Goal: Task Accomplishment & Management: Use online tool/utility

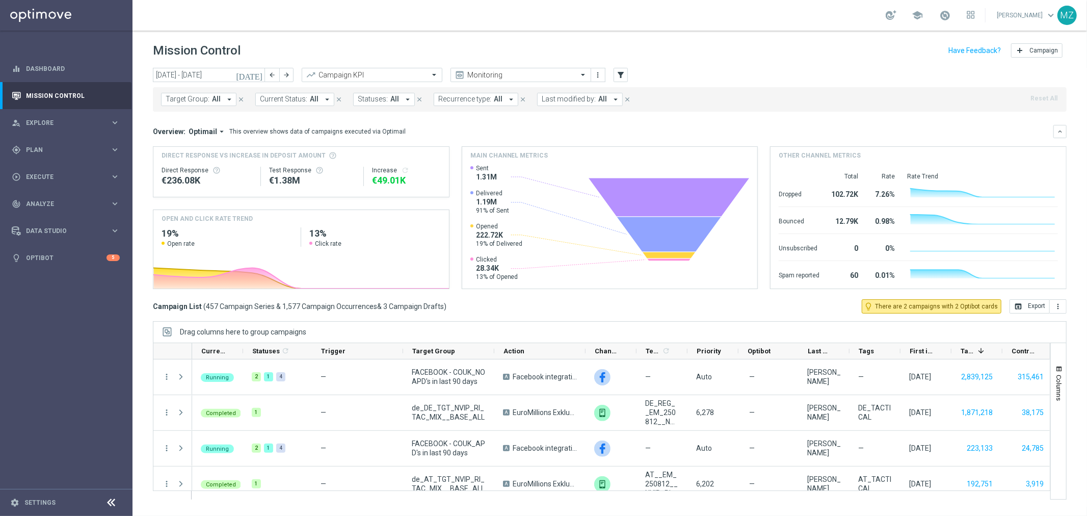
click at [260, 72] on icon "[DATE]" at bounding box center [250, 74] width 28 height 9
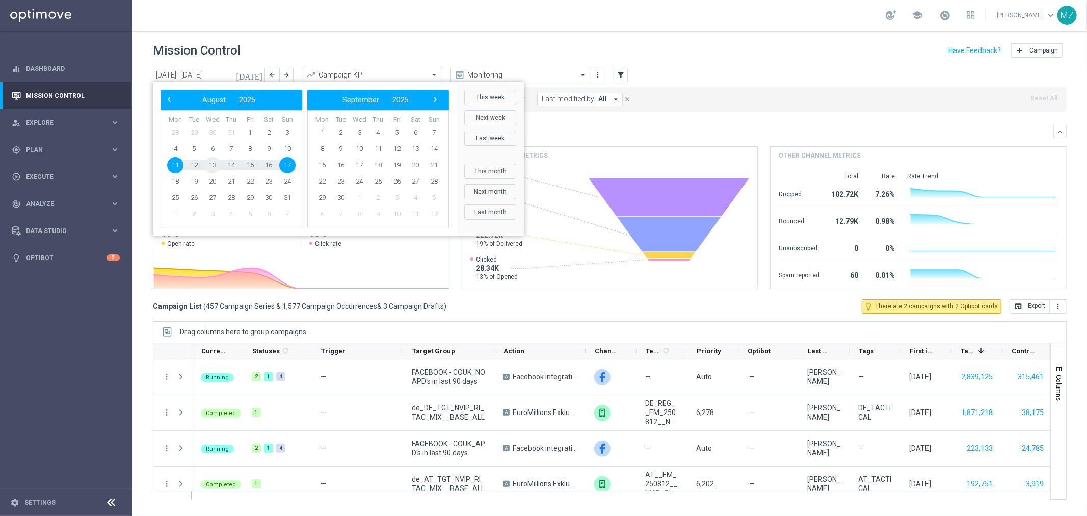
click at [211, 164] on span "13" at bounding box center [212, 165] width 16 height 16
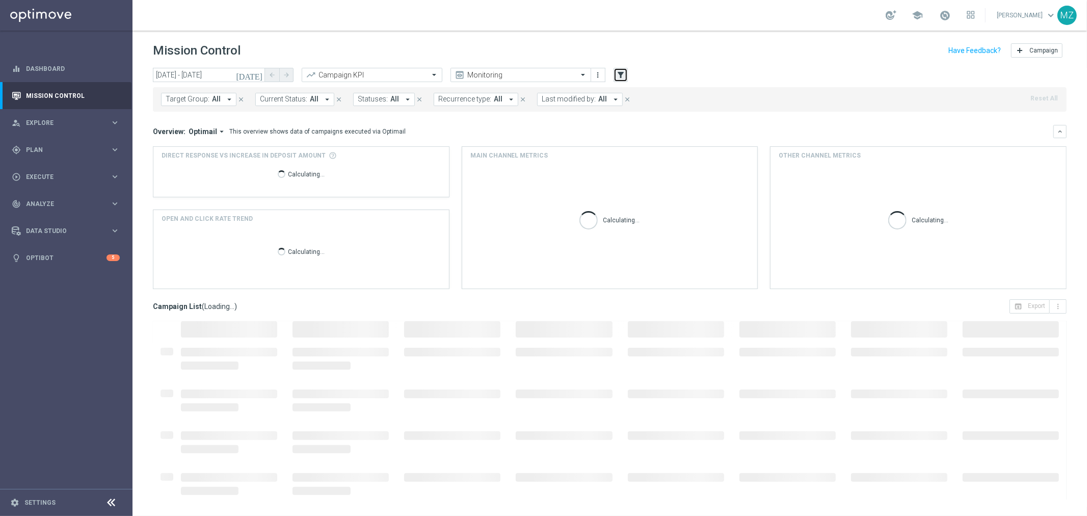
click at [620, 70] on icon "filter_alt" at bounding box center [620, 74] width 9 height 9
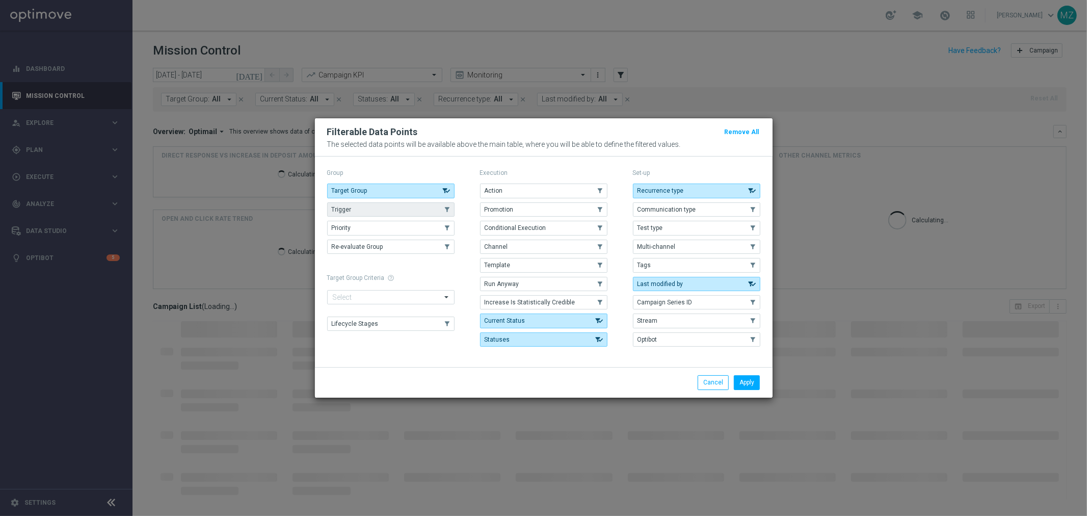
click at [429, 205] on button "Trigger" at bounding box center [390, 209] width 127 height 14
click at [748, 383] on button "Apply" at bounding box center [747, 382] width 26 height 14
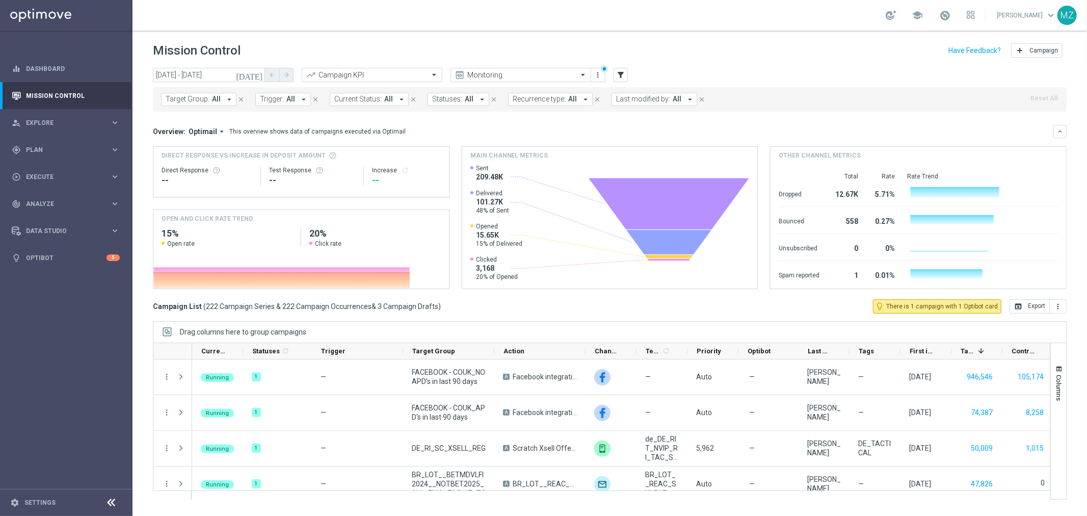
click at [273, 99] on span "Trigger:" at bounding box center [272, 99] width 24 height 9
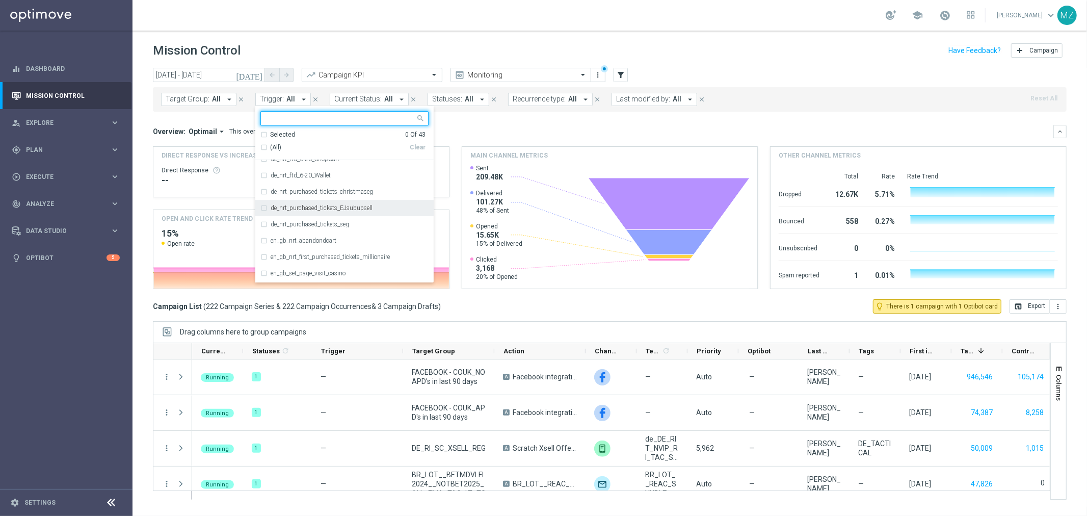
scroll to position [172, 0]
click at [297, 212] on div "de_nrt_purchased_tickets_EJsubupsell" at bounding box center [345, 208] width 168 height 16
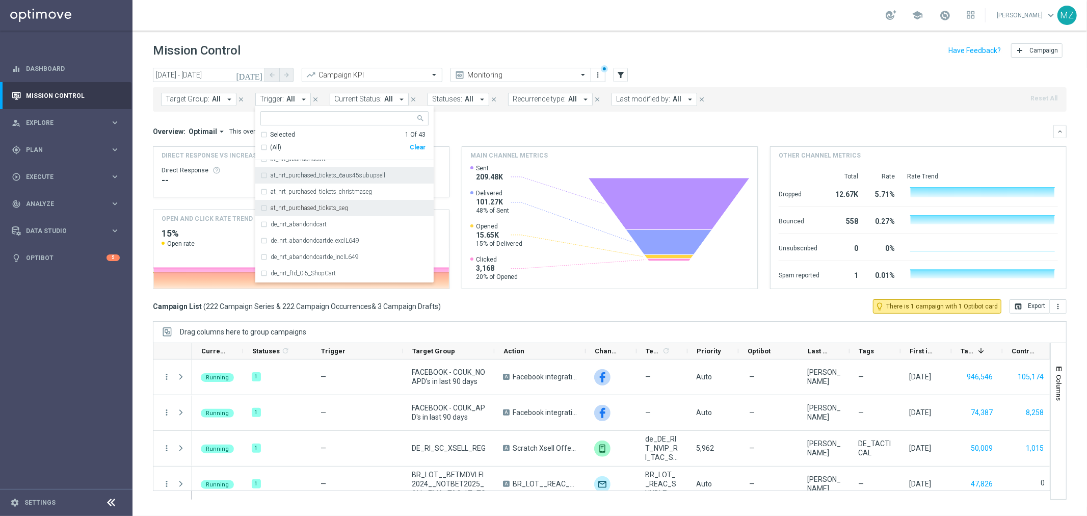
scroll to position [26, 0]
click at [313, 176] on label "at_nrt_purchased_tickets_6aus45subupsell" at bounding box center [328, 175] width 115 height 6
click at [573, 40] on header "Mission Control add Campaign" at bounding box center [610, 49] width 955 height 37
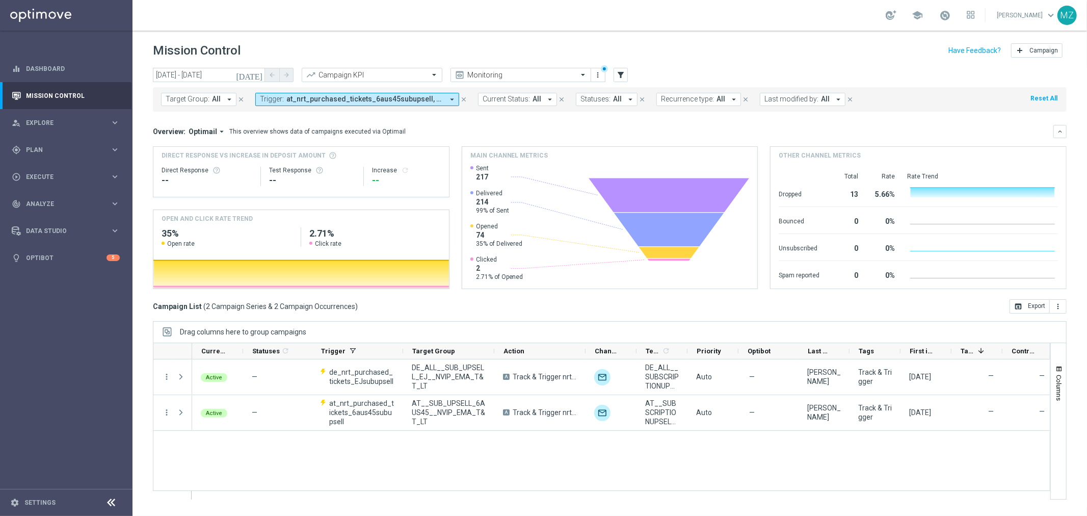
click at [257, 73] on icon "[DATE]" at bounding box center [250, 74] width 28 height 9
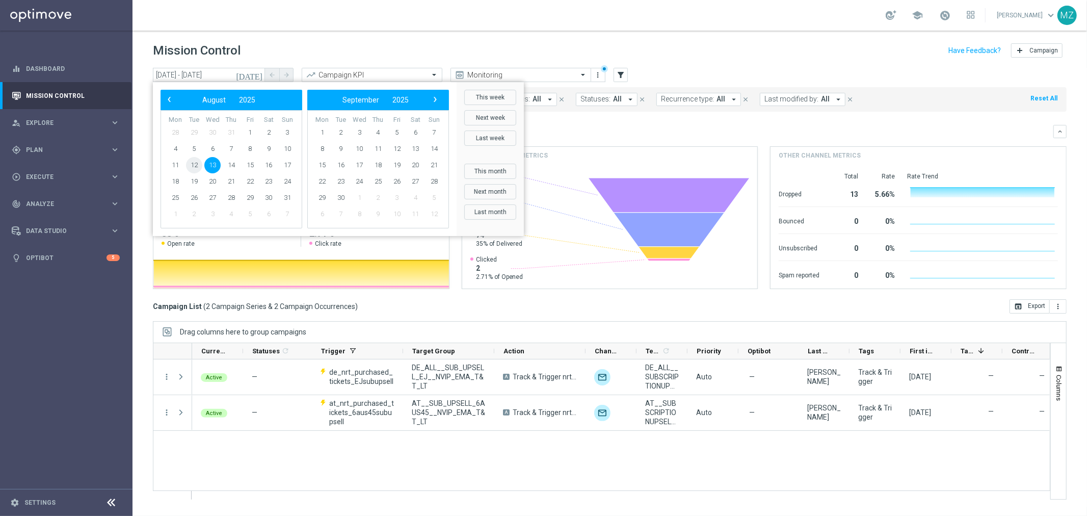
click at [191, 169] on span "12" at bounding box center [194, 165] width 16 height 16
click at [213, 166] on span "13" at bounding box center [212, 165] width 16 height 16
type input "[DATE] - [DATE]"
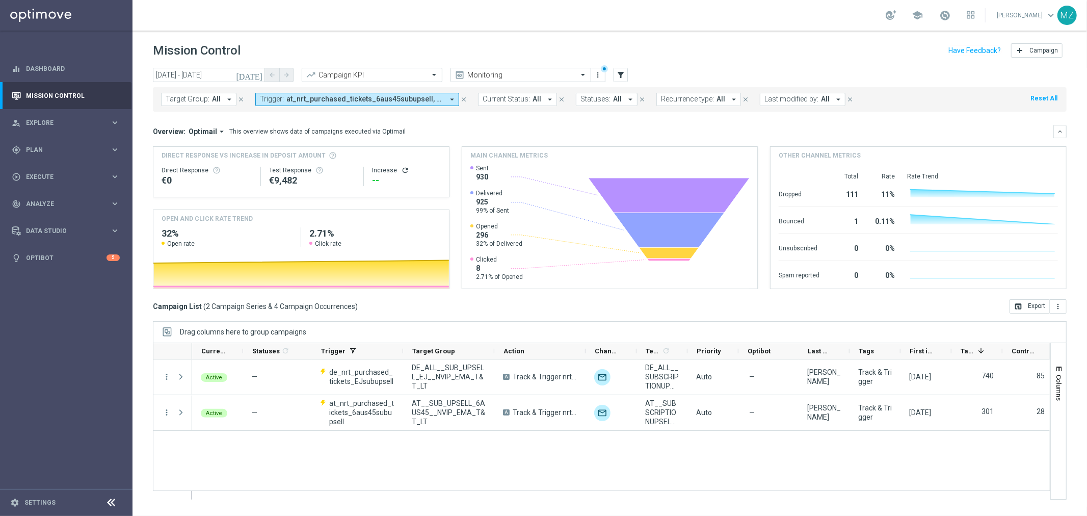
click at [404, 169] on icon "refresh" at bounding box center [405, 170] width 8 height 8
click at [304, 100] on span "at_nrt_purchased_tickets_6aus45subupsell, de_nrt_purchased_tickets_EJsubupsell" at bounding box center [365, 99] width 157 height 9
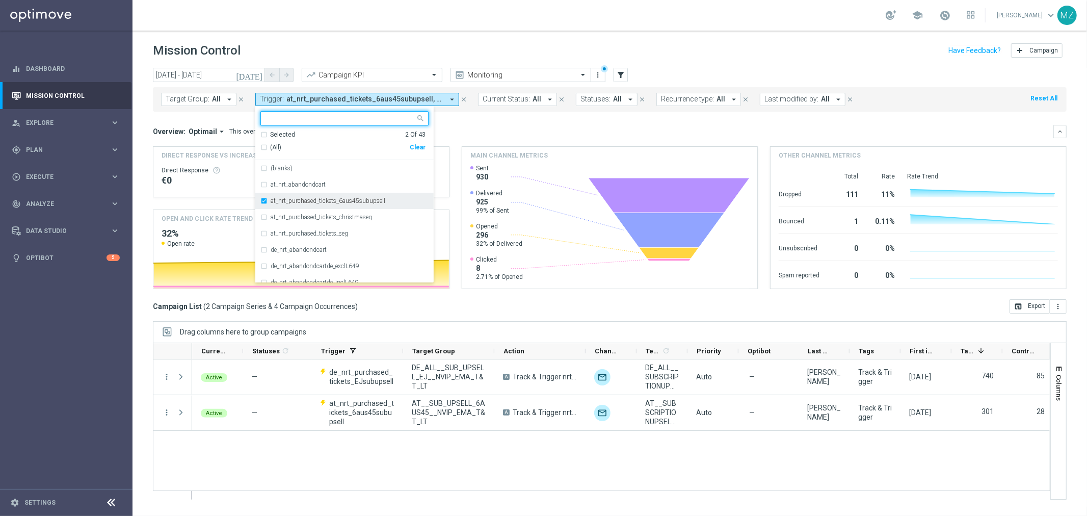
click at [286, 201] on label "at_nrt_purchased_tickets_6aus45subupsell" at bounding box center [328, 201] width 115 height 6
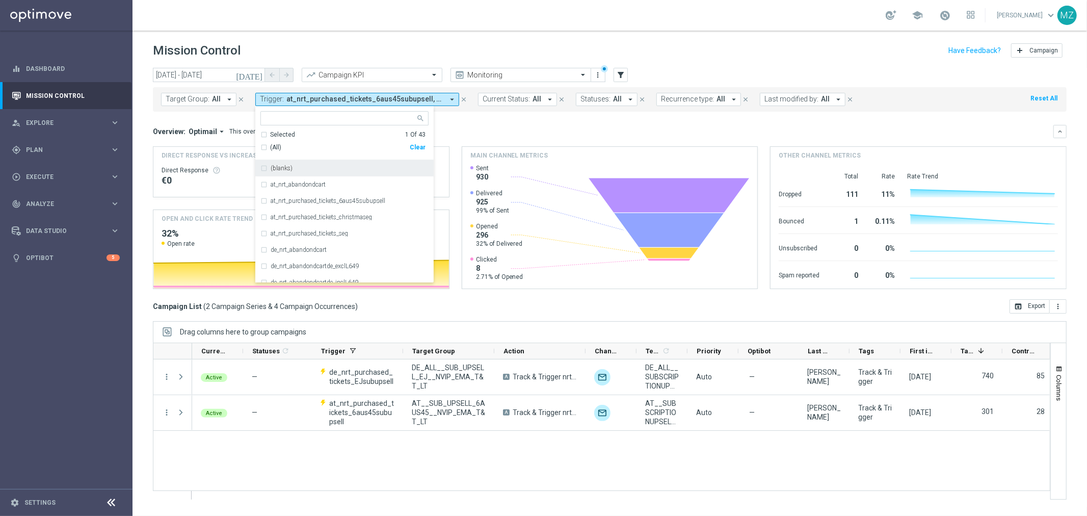
click at [433, 13] on div "school [PERSON_NAME] keyboard_arrow_down MZ" at bounding box center [610, 15] width 955 height 31
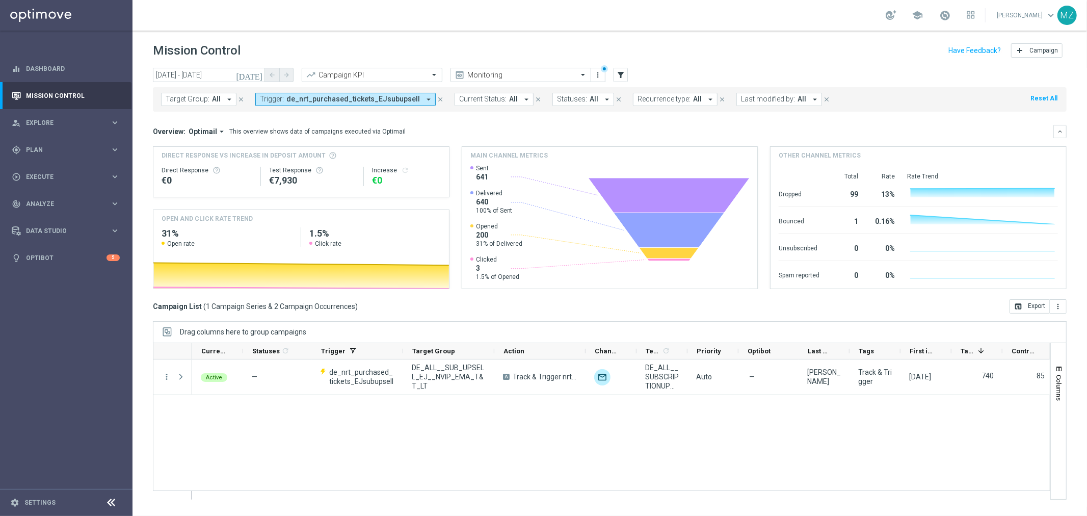
click at [349, 97] on span "de_nrt_purchased_tickets_EJsubupsell" at bounding box center [354, 99] width 134 height 9
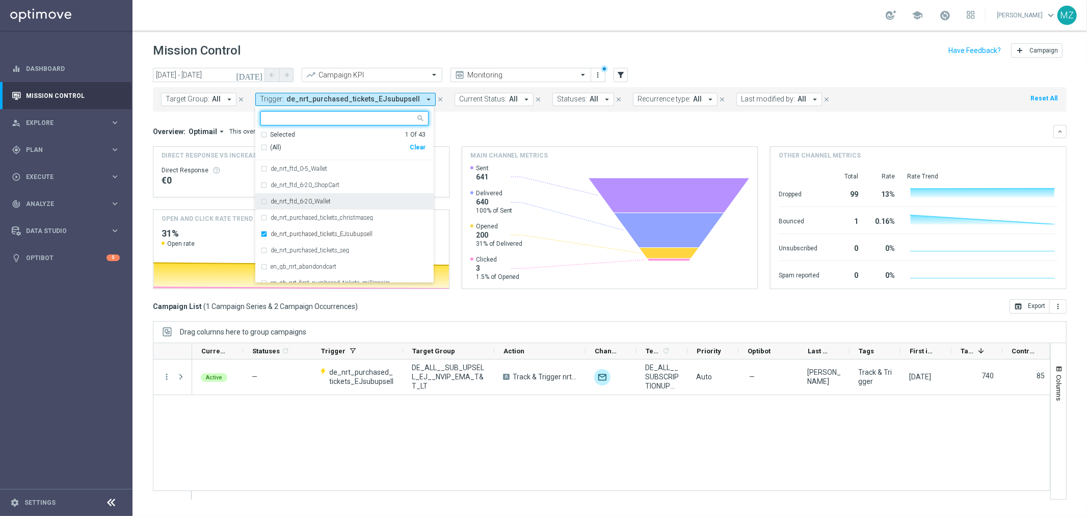
scroll to position [160, 0]
click at [329, 216] on div "de_nrt_purchased_tickets_EJsubupsell" at bounding box center [345, 221] width 168 height 16
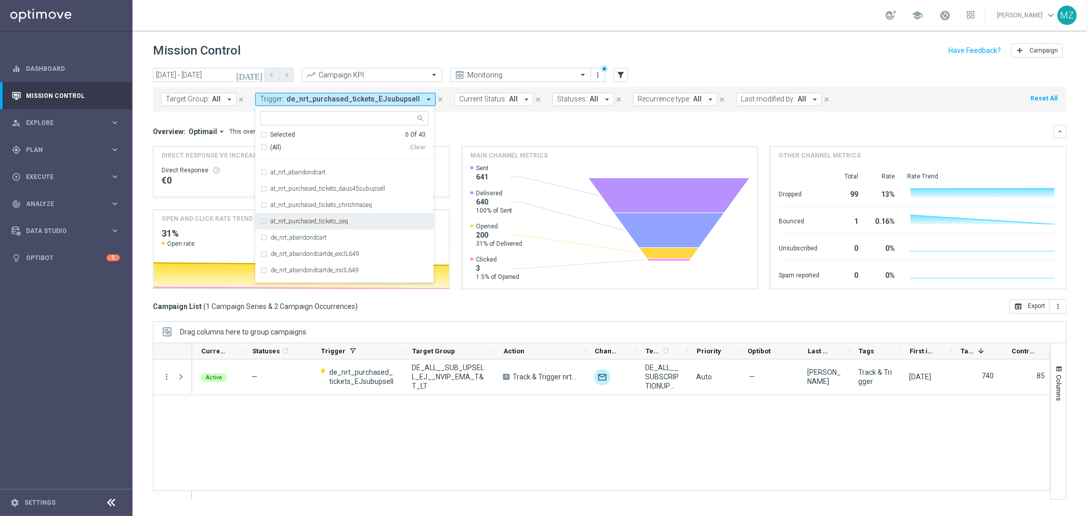
scroll to position [12, 0]
click at [329, 190] on label "at_nrt_purchased_tickets_6aus45subupsell" at bounding box center [328, 189] width 115 height 6
click at [521, 34] on header "Mission Control add Campaign" at bounding box center [610, 49] width 955 height 37
